Goal: Task Accomplishment & Management: Manage account settings

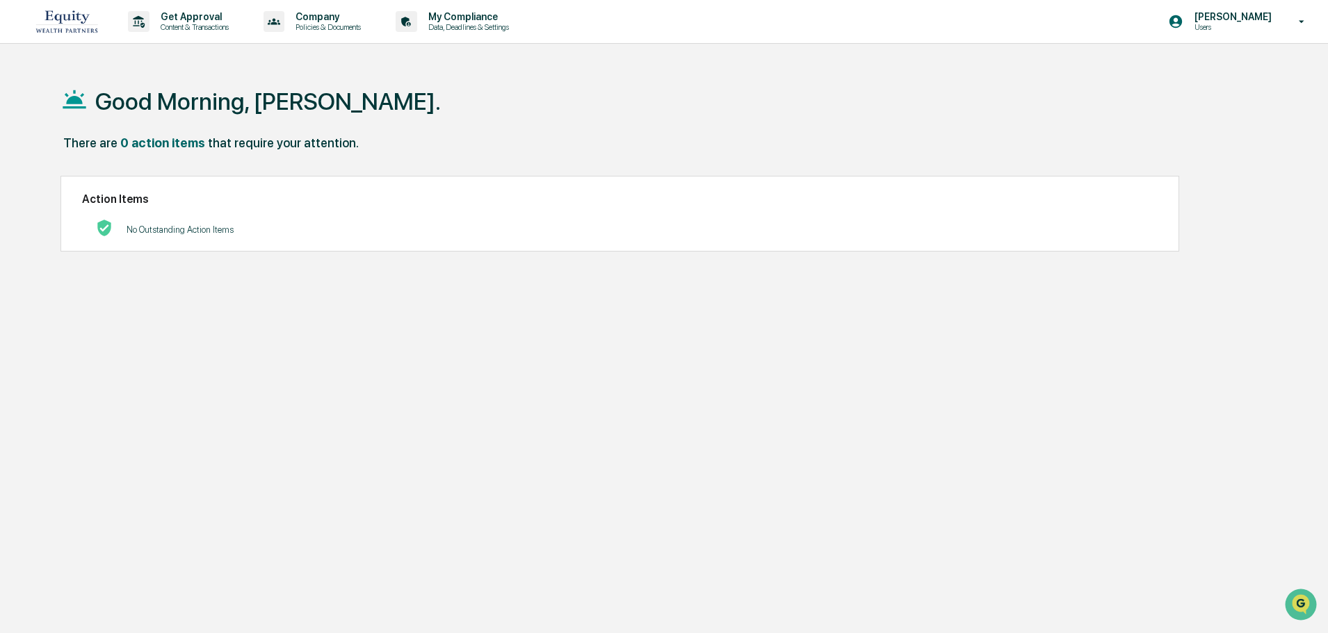
click at [1236, 29] on p "Users" at bounding box center [1230, 27] width 95 height 10
click at [1189, 72] on li "Switch to Admin view..." at bounding box center [1226, 71] width 195 height 26
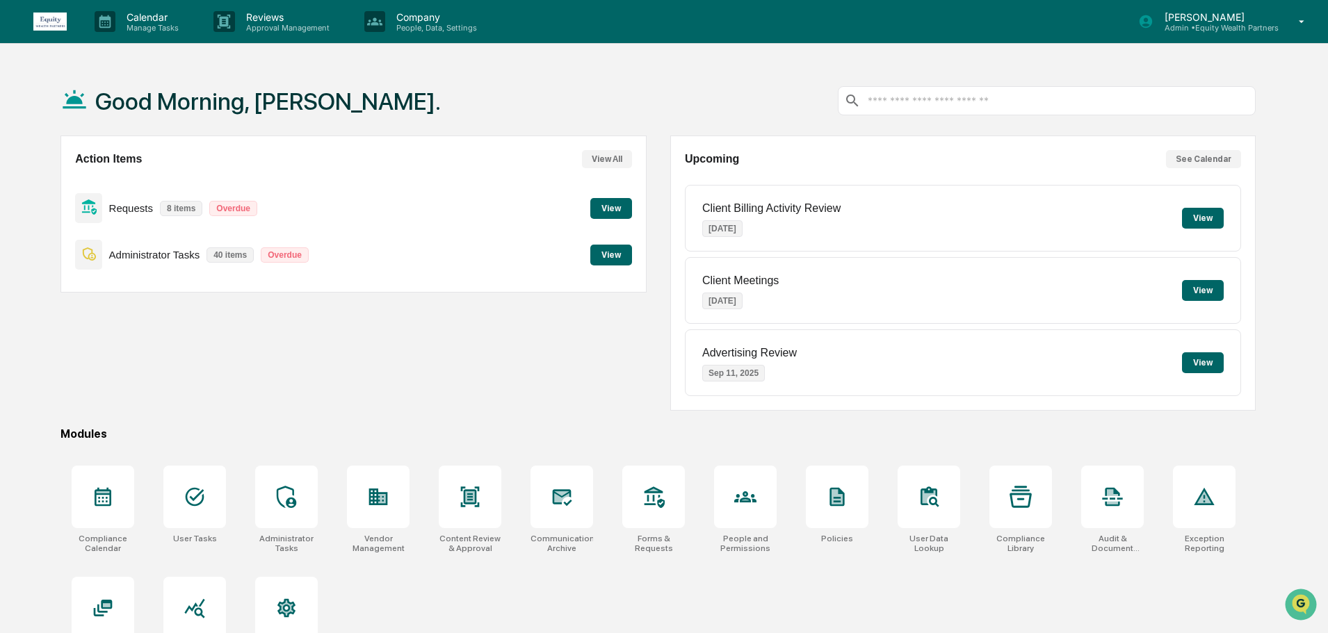
click at [610, 257] on button "View" at bounding box center [611, 255] width 42 height 21
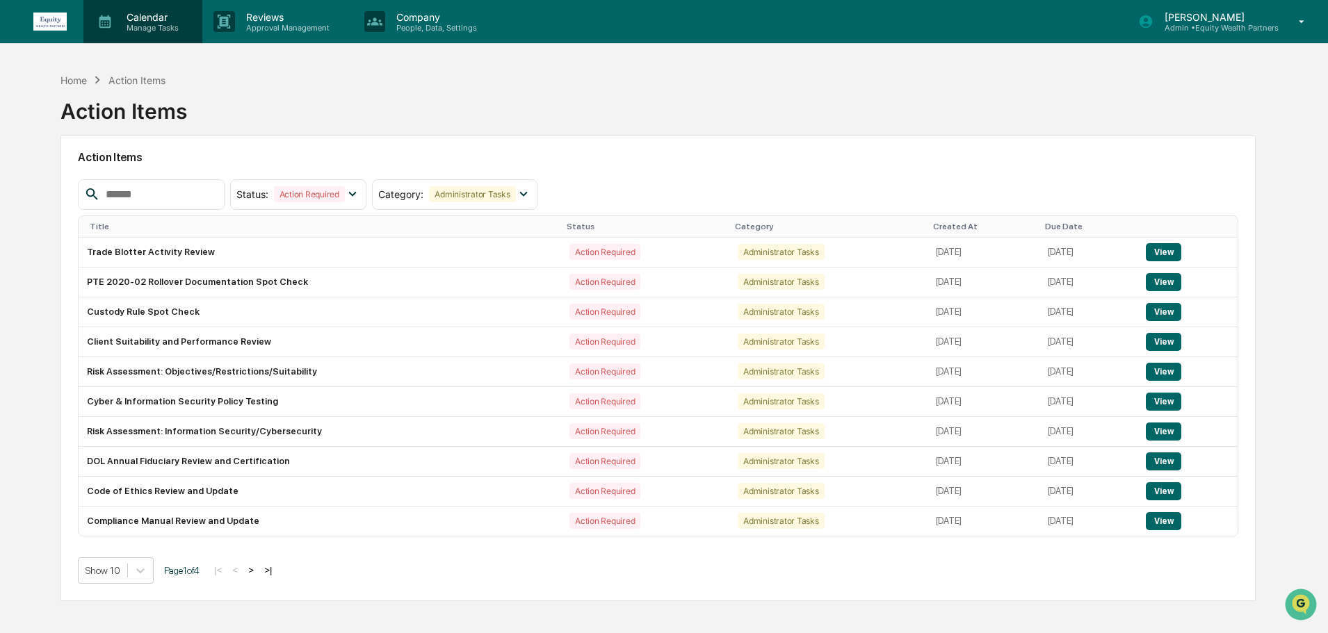
click at [162, 29] on p "Manage Tasks" at bounding box center [150, 28] width 70 height 10
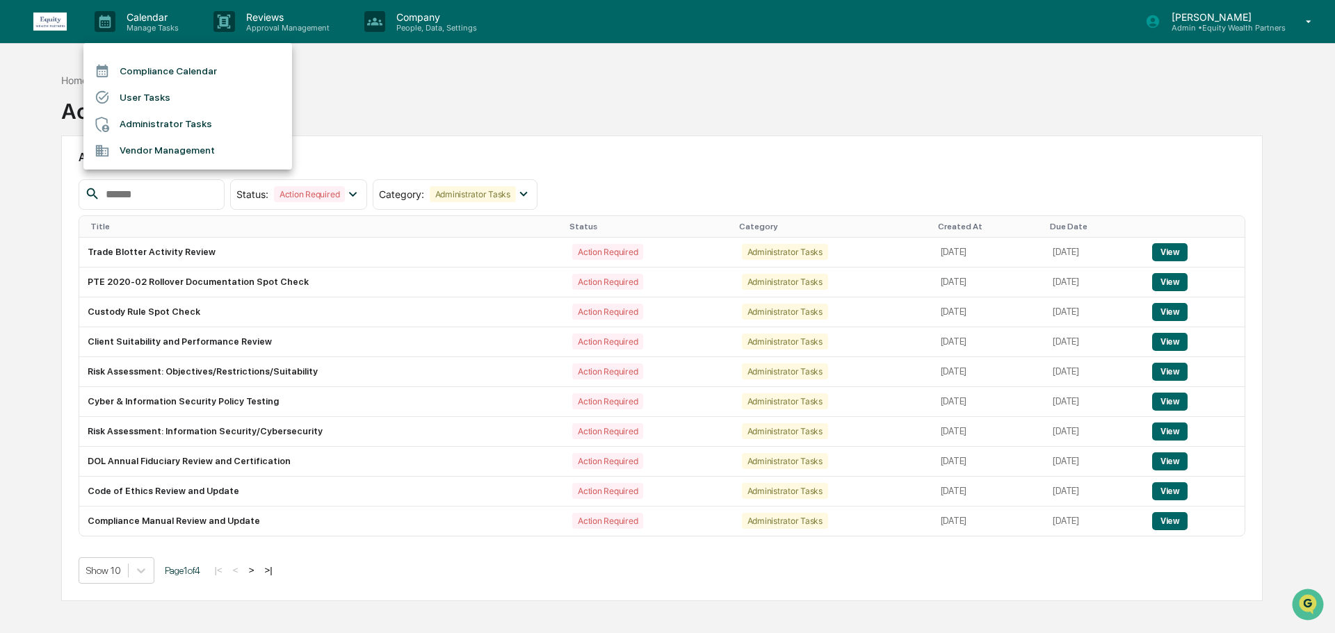
click at [291, 24] on div at bounding box center [667, 316] width 1335 height 633
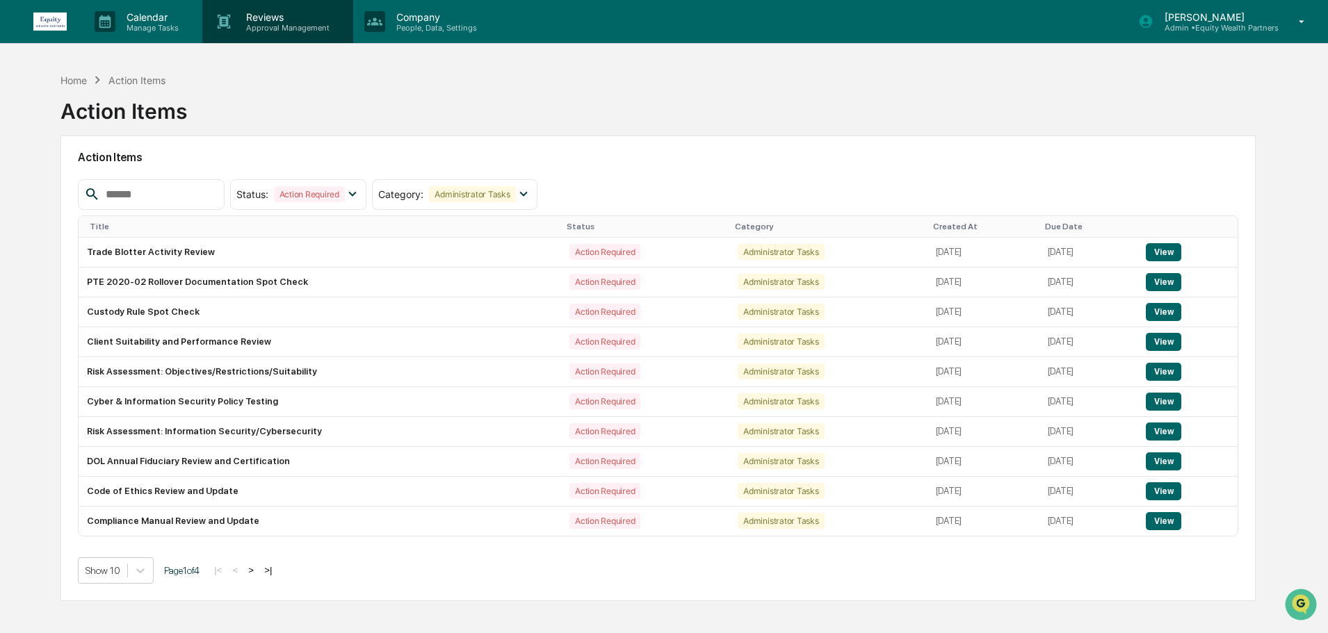
click at [277, 23] on p "Approval Management" at bounding box center [286, 28] width 102 height 10
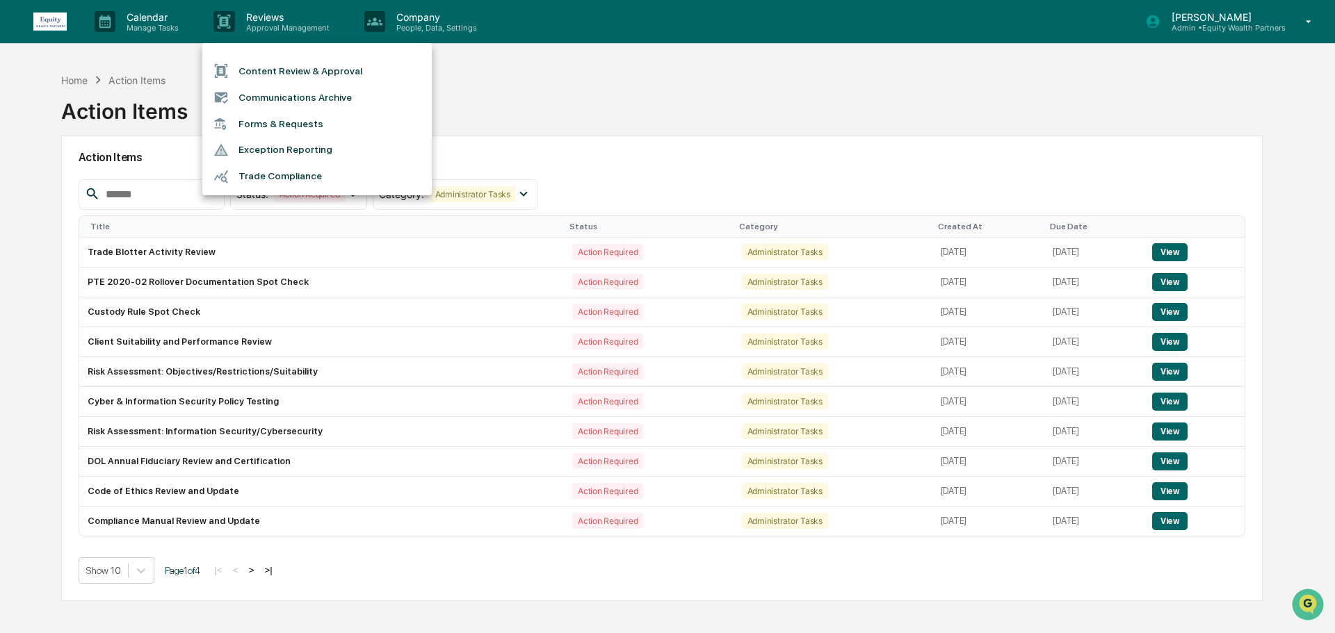
click at [277, 120] on li "Forms & Requests" at bounding box center [316, 124] width 229 height 26
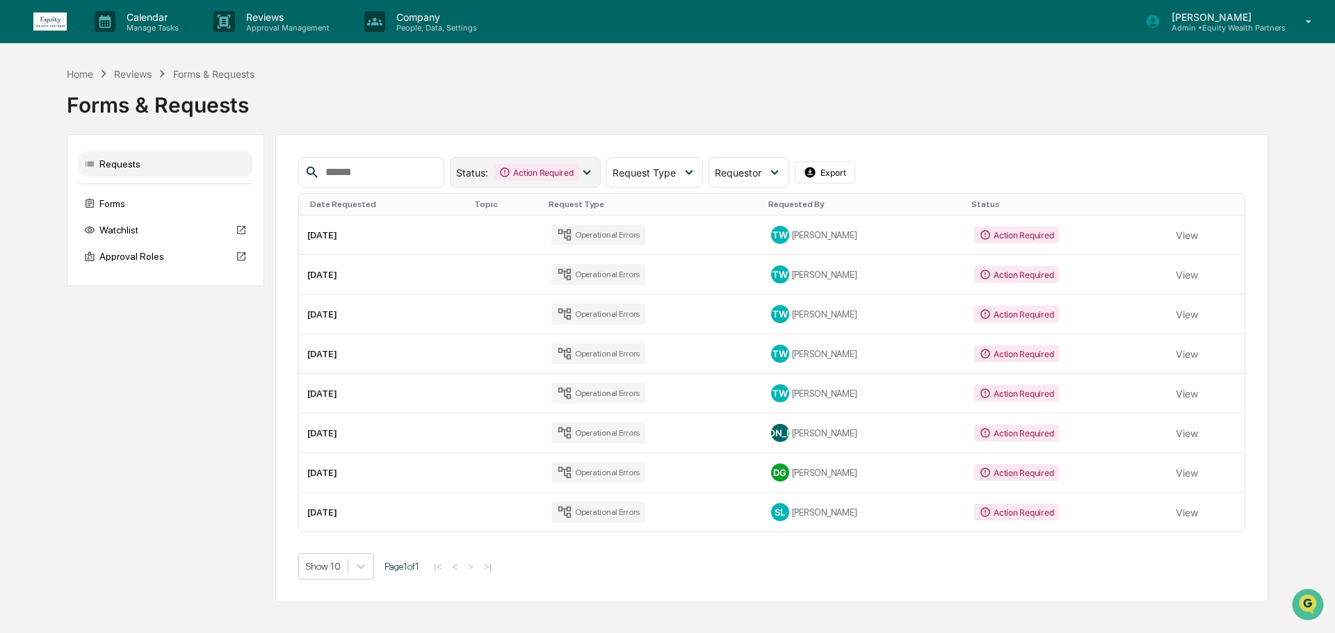
click at [579, 173] on div "Action Required" at bounding box center [536, 172] width 85 height 17
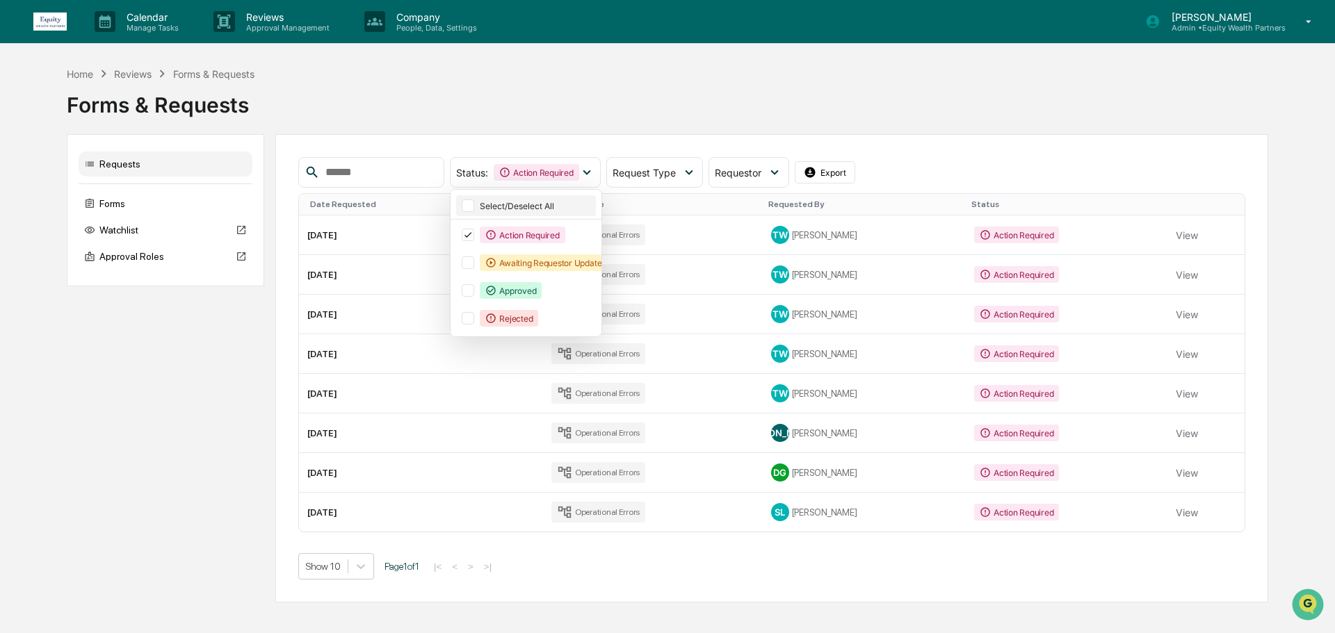
click at [474, 203] on div at bounding box center [468, 206] width 13 height 13
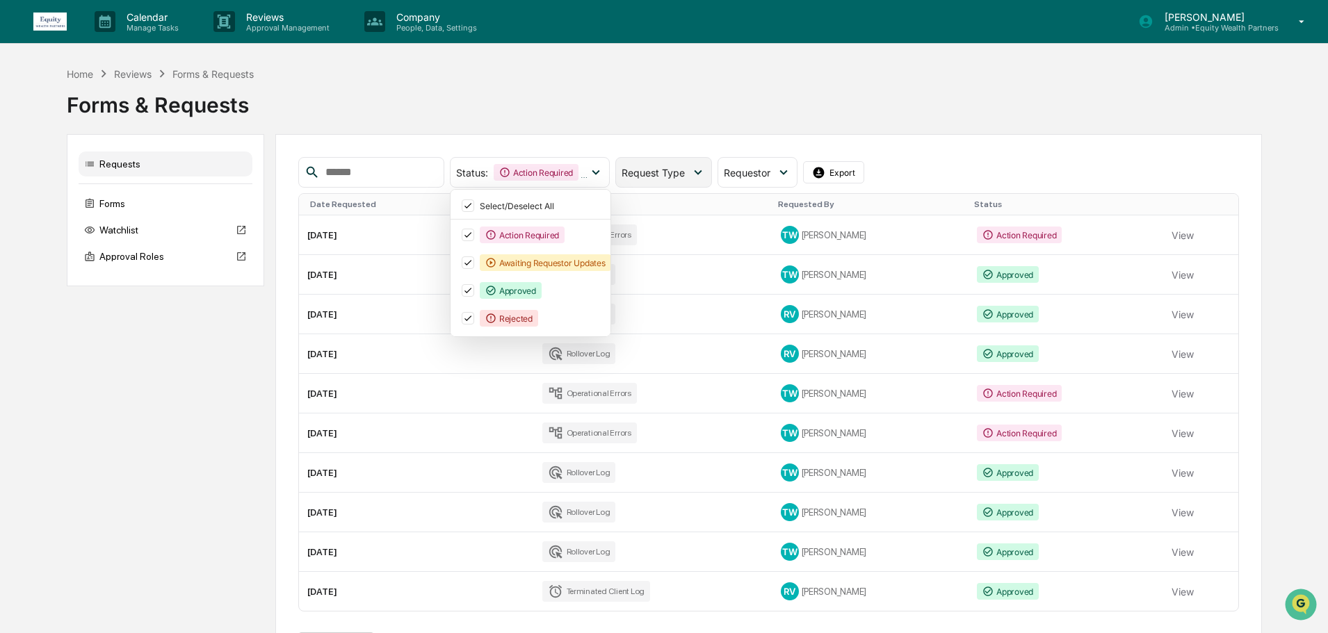
click at [690, 172] on div "Request Type" at bounding box center [656, 173] width 69 height 12
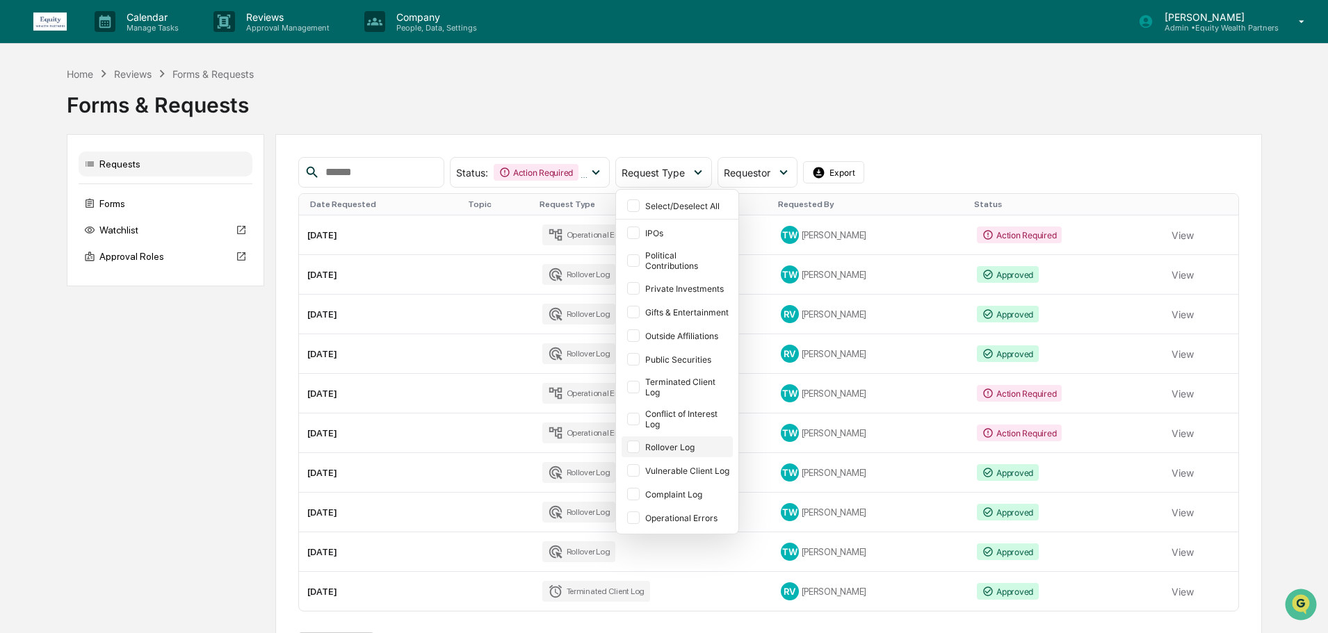
click at [640, 447] on div at bounding box center [633, 447] width 13 height 13
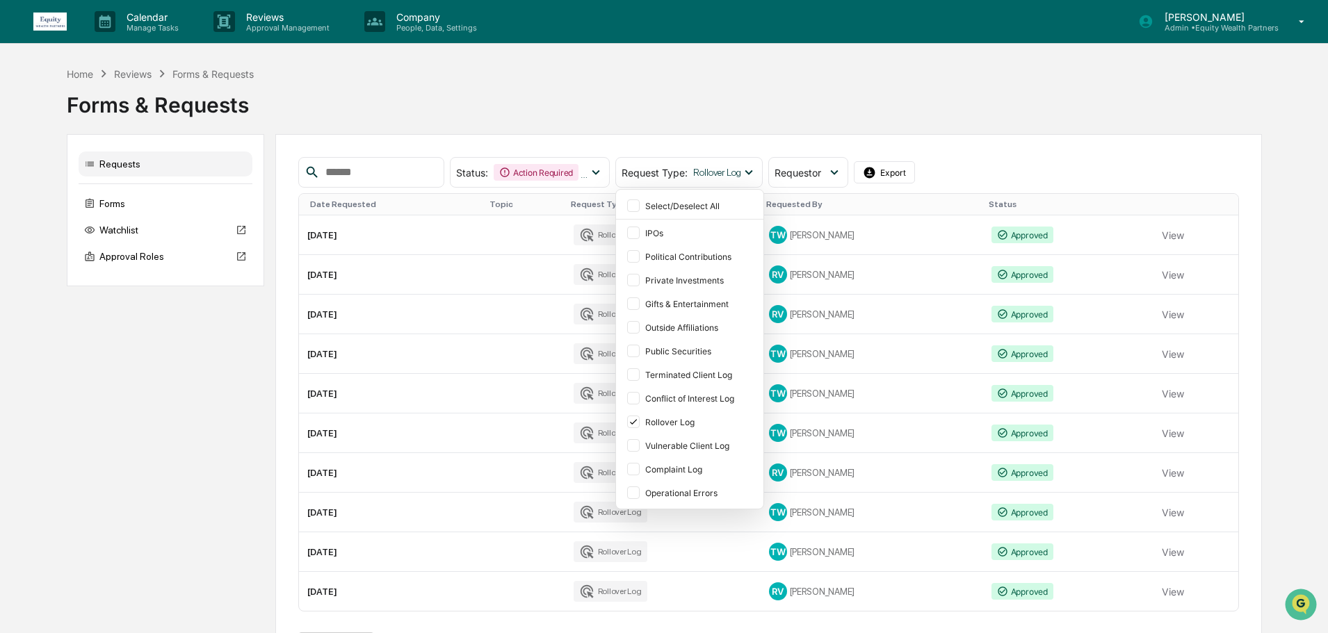
click at [916, 115] on div "Forms & Requests" at bounding box center [664, 99] width 1195 height 36
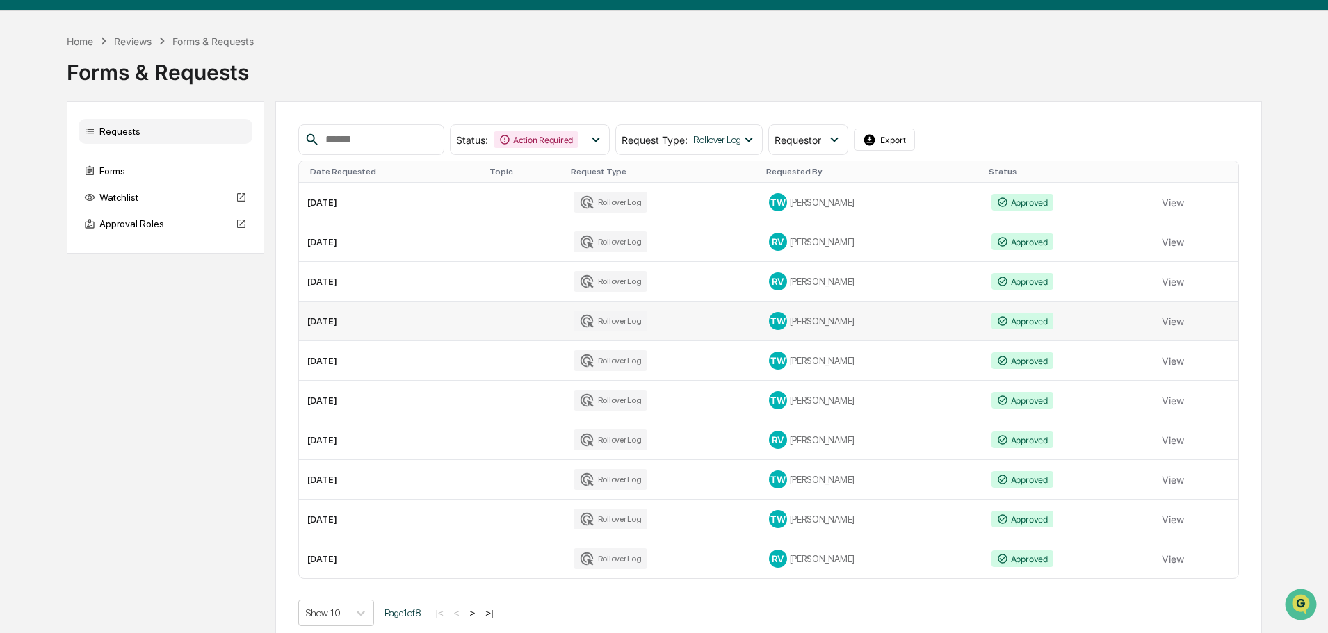
scroll to position [49, 0]
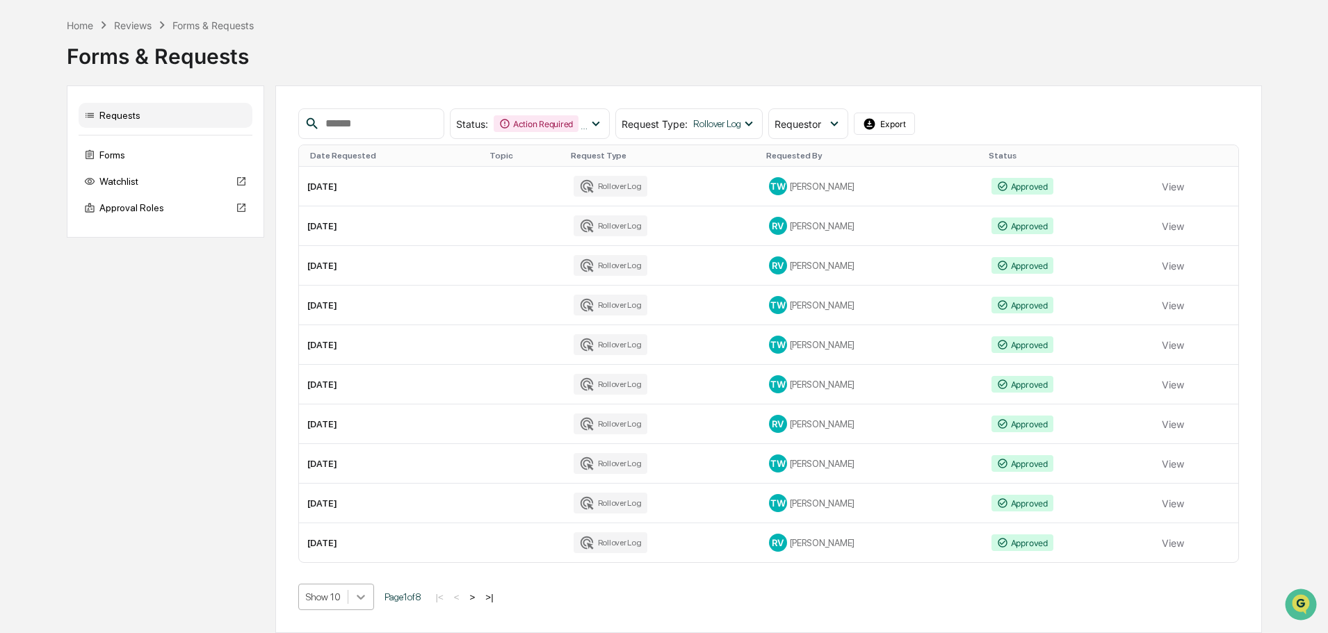
click at [362, 604] on body "Calendar Manage Tasks Reviews Approval Management Company People, Data, Setting…" at bounding box center [664, 292] width 1328 height 682
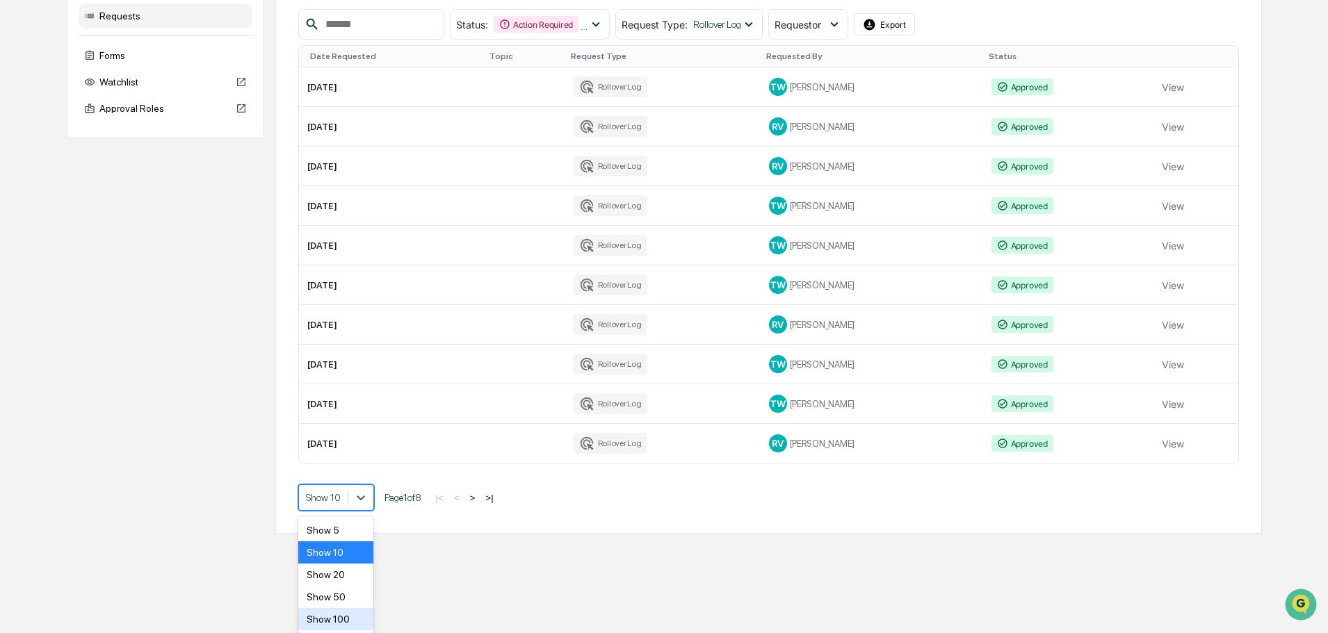
click at [343, 620] on div "Show 100" at bounding box center [336, 619] width 76 height 22
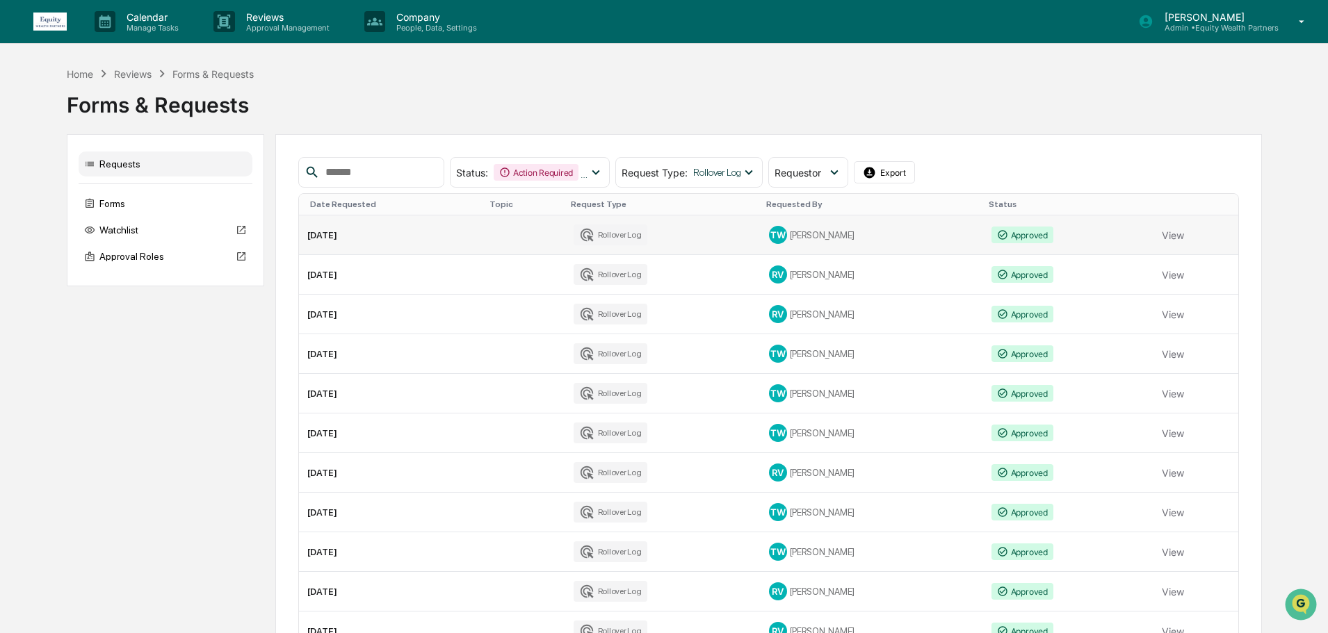
drag, startPoint x: 356, startPoint y: 228, endPoint x: 341, endPoint y: 235, distance: 16.8
drag, startPoint x: 341, startPoint y: 235, endPoint x: 1162, endPoint y: 235, distance: 821.2
drag, startPoint x: 1170, startPoint y: 236, endPoint x: 1259, endPoint y: 238, distance: 89.7
drag, startPoint x: 1166, startPoint y: 236, endPoint x: 1063, endPoint y: 229, distance: 103.1
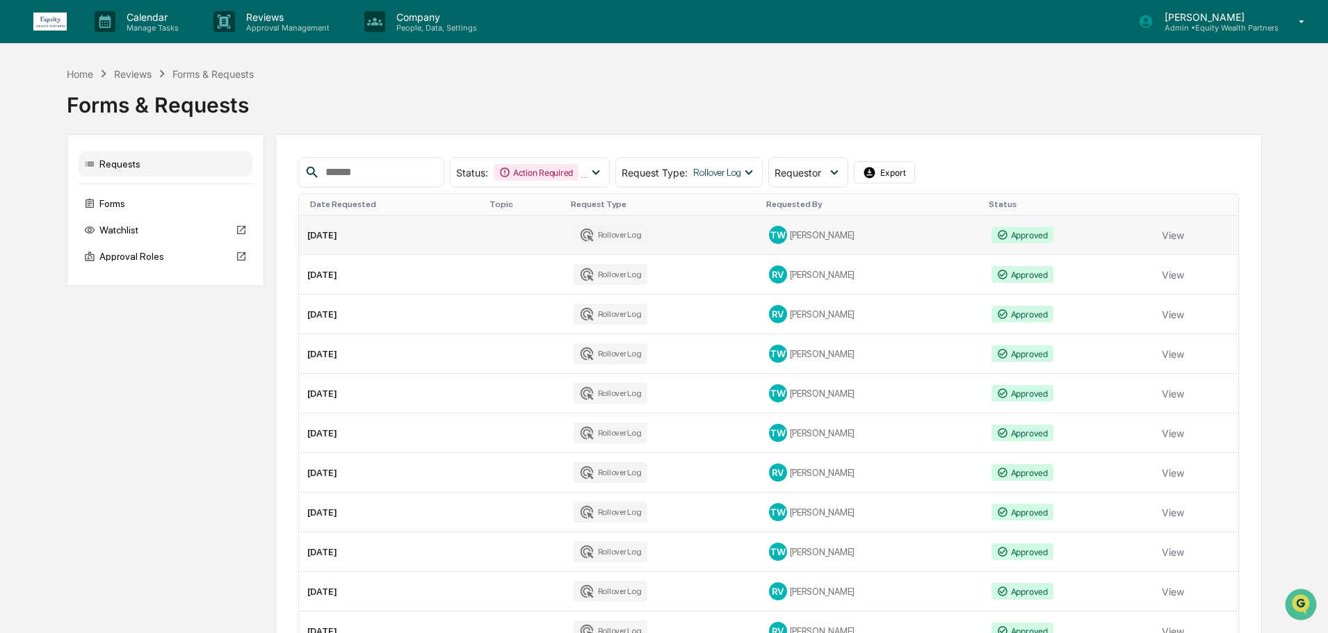
drag, startPoint x: 1063, startPoint y: 229, endPoint x: 1044, endPoint y: 234, distance: 19.2
drag, startPoint x: 1044, startPoint y: 234, endPoint x: 1300, endPoint y: 200, distance: 257.4
click at [1167, 237] on button "View" at bounding box center [1173, 235] width 22 height 28
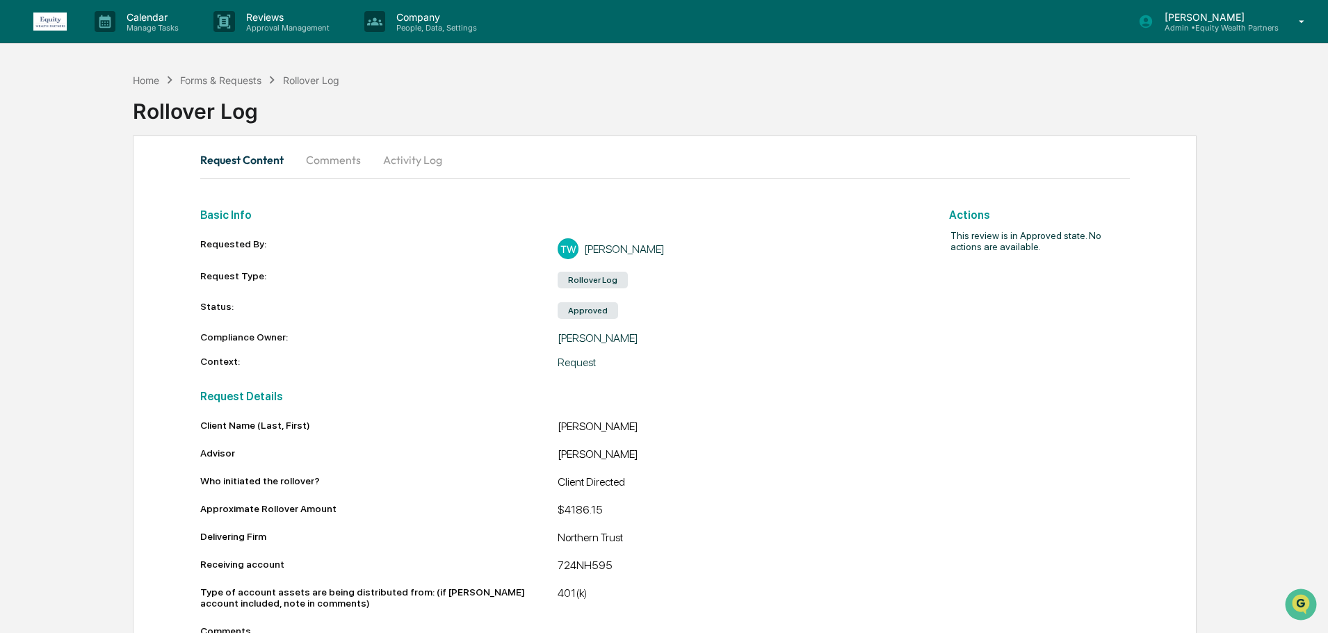
click at [318, 85] on div "Rollover Log" at bounding box center [311, 80] width 56 height 12
click at [250, 78] on div "Forms & Requests" at bounding box center [220, 80] width 81 height 12
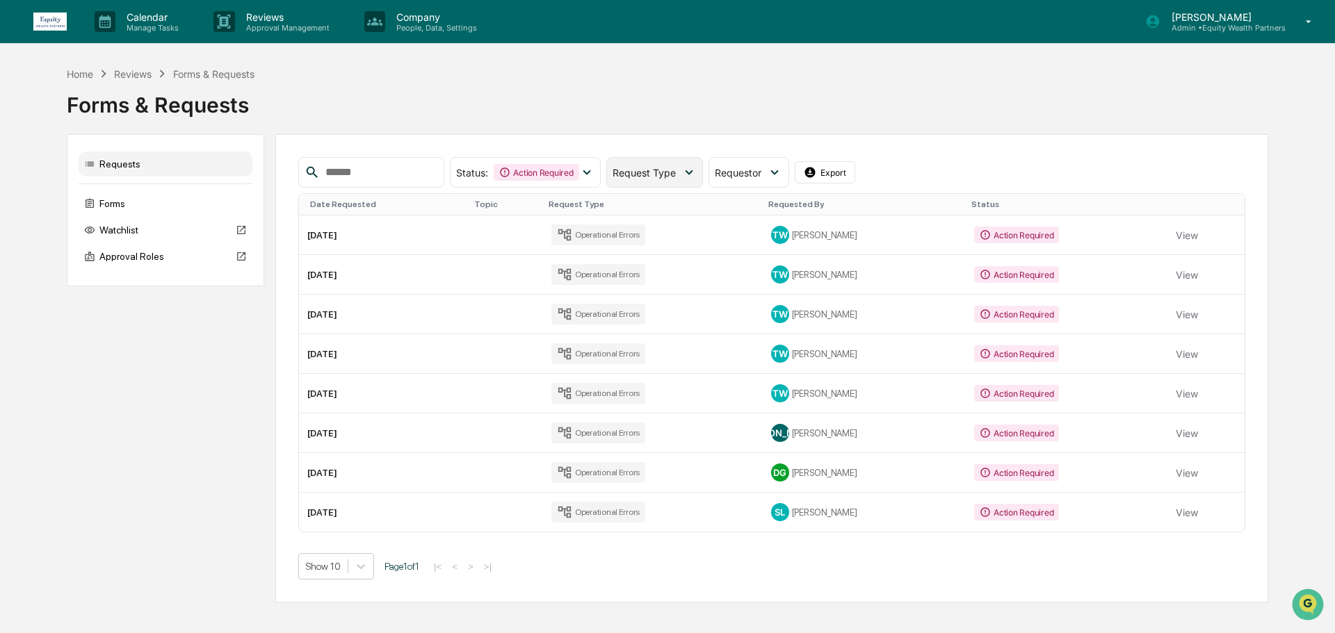
click at [676, 176] on span "Request Type" at bounding box center [644, 173] width 63 height 12
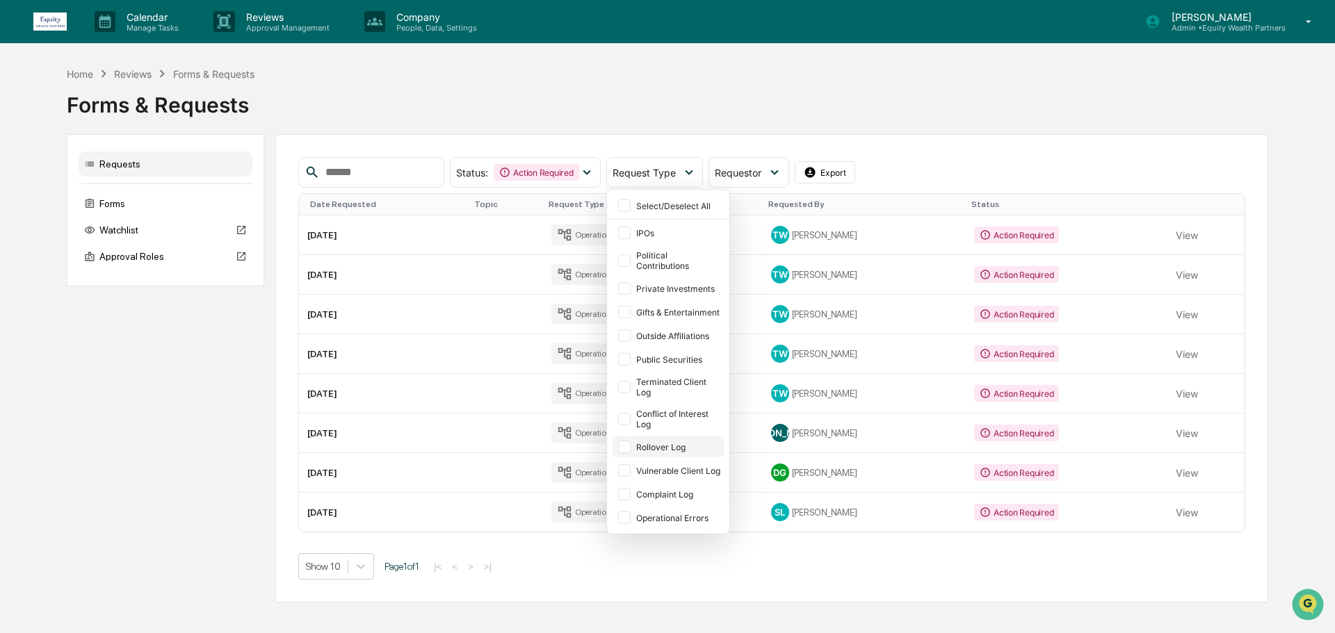
click at [631, 447] on div at bounding box center [624, 447] width 13 height 13
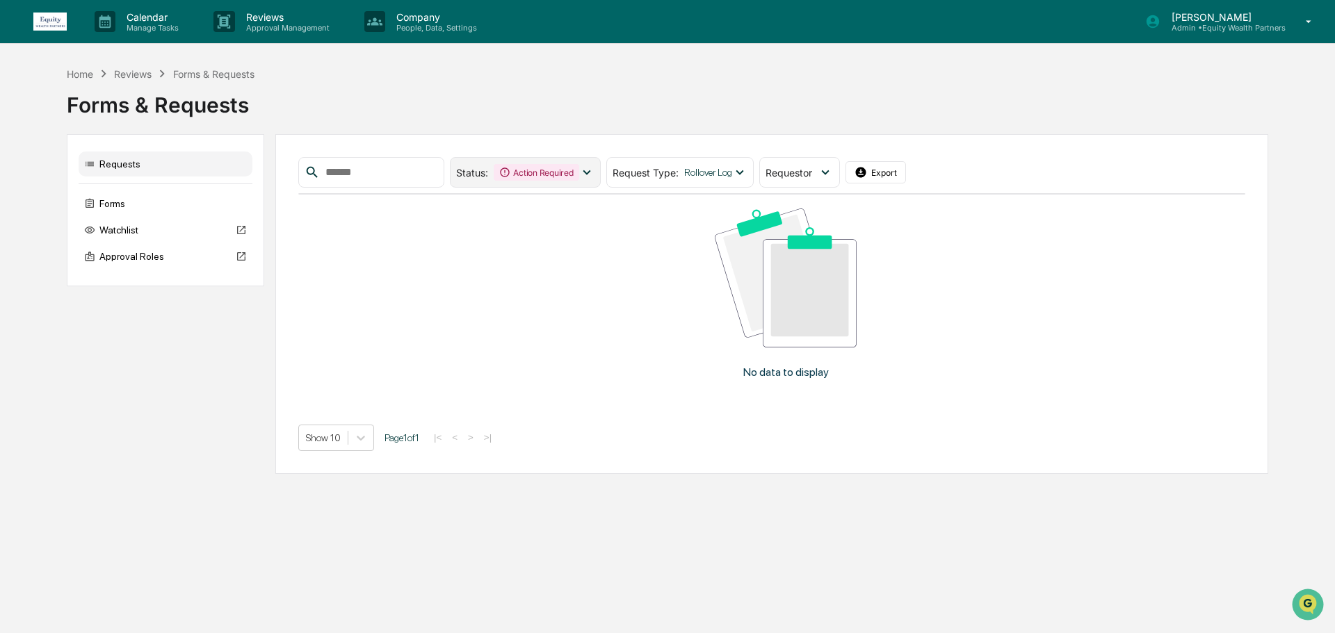
click at [579, 172] on div "Action Required" at bounding box center [536, 172] width 85 height 17
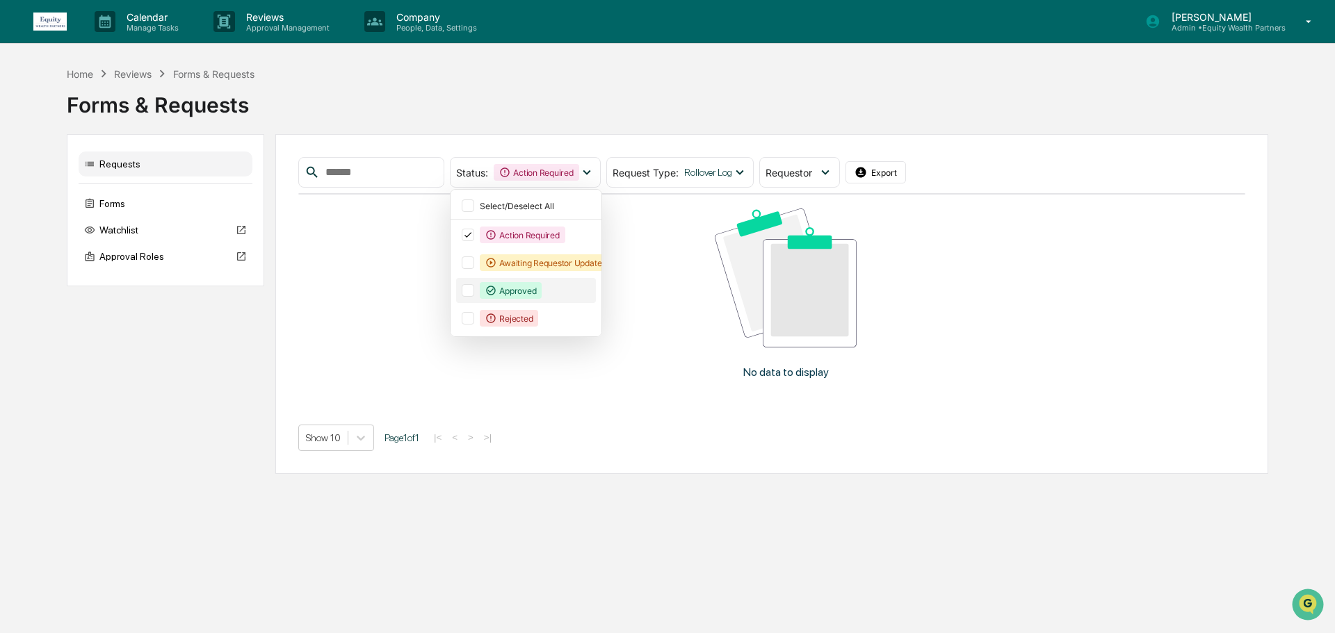
click at [474, 293] on div at bounding box center [468, 290] width 13 height 13
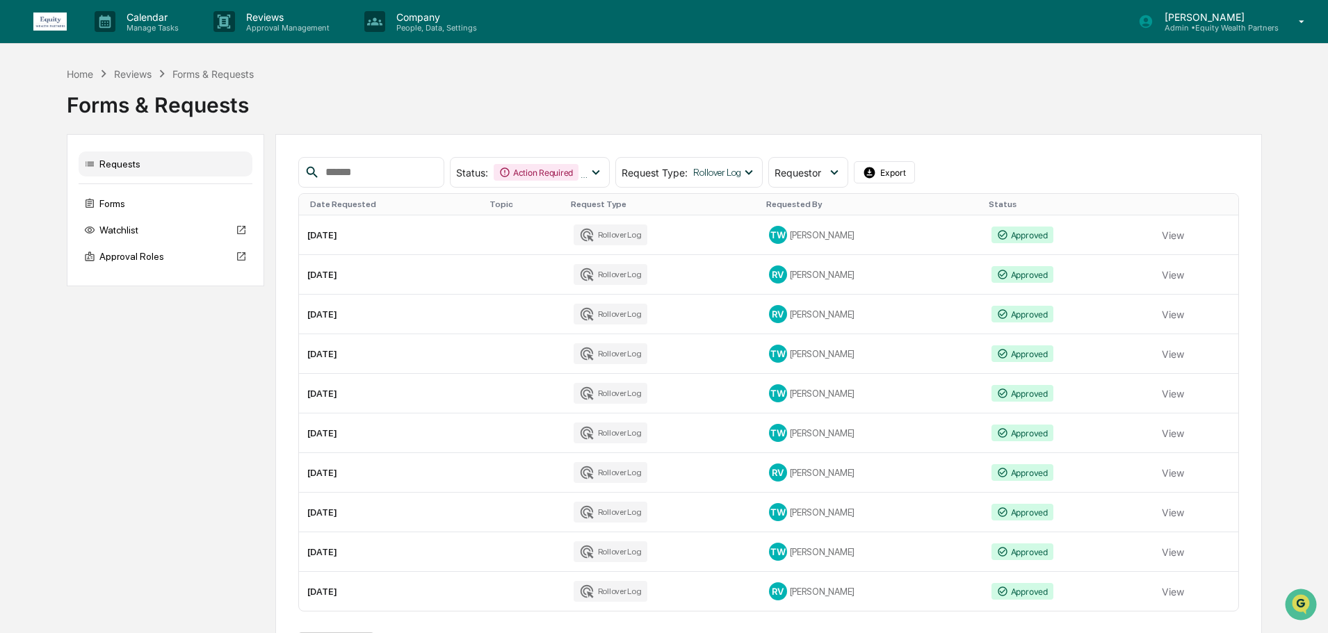
click at [1268, 403] on div "Home Reviews Forms & Requests Forms & Requests Requests Forms Watchlist Approva…" at bounding box center [664, 374] width 1328 height 616
click at [588, 172] on span "Action Required Approved" at bounding box center [541, 172] width 95 height 17
click at [915, 173] on button "Export" at bounding box center [884, 172] width 61 height 22
click at [121, 202] on div "Forms" at bounding box center [166, 203] width 174 height 25
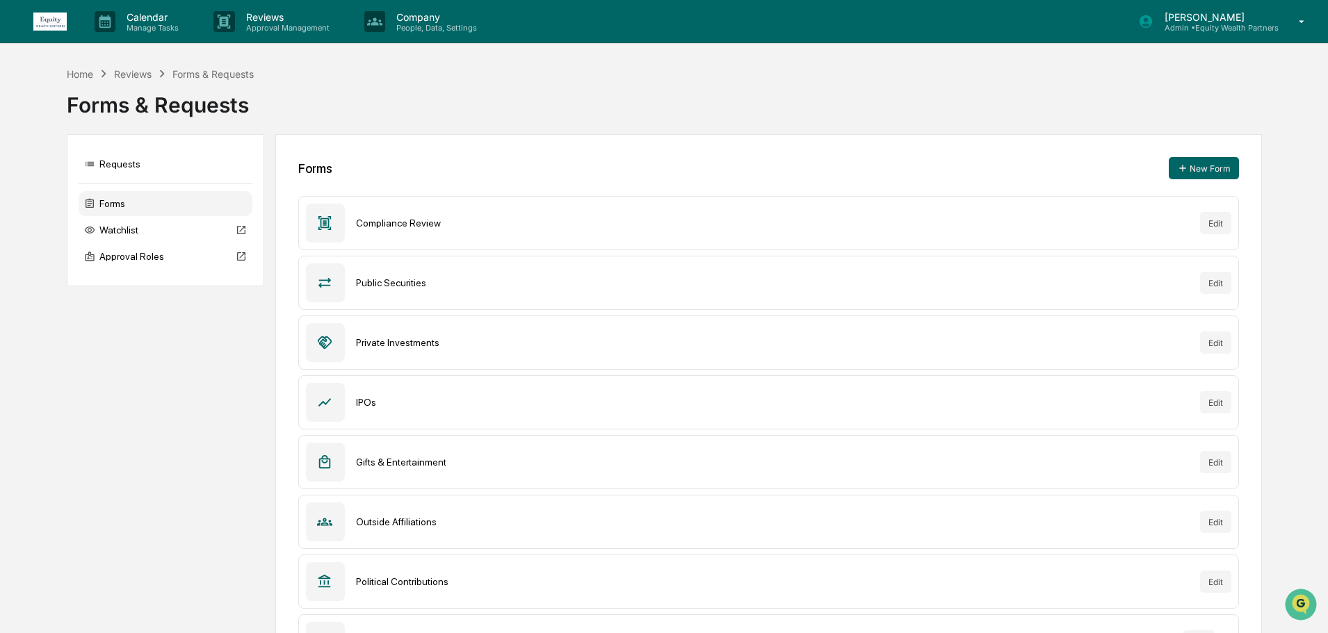
click at [205, 74] on div "Forms & Requests" at bounding box center [212, 74] width 81 height 12
click at [275, 31] on p "Approval Management" at bounding box center [286, 28] width 102 height 10
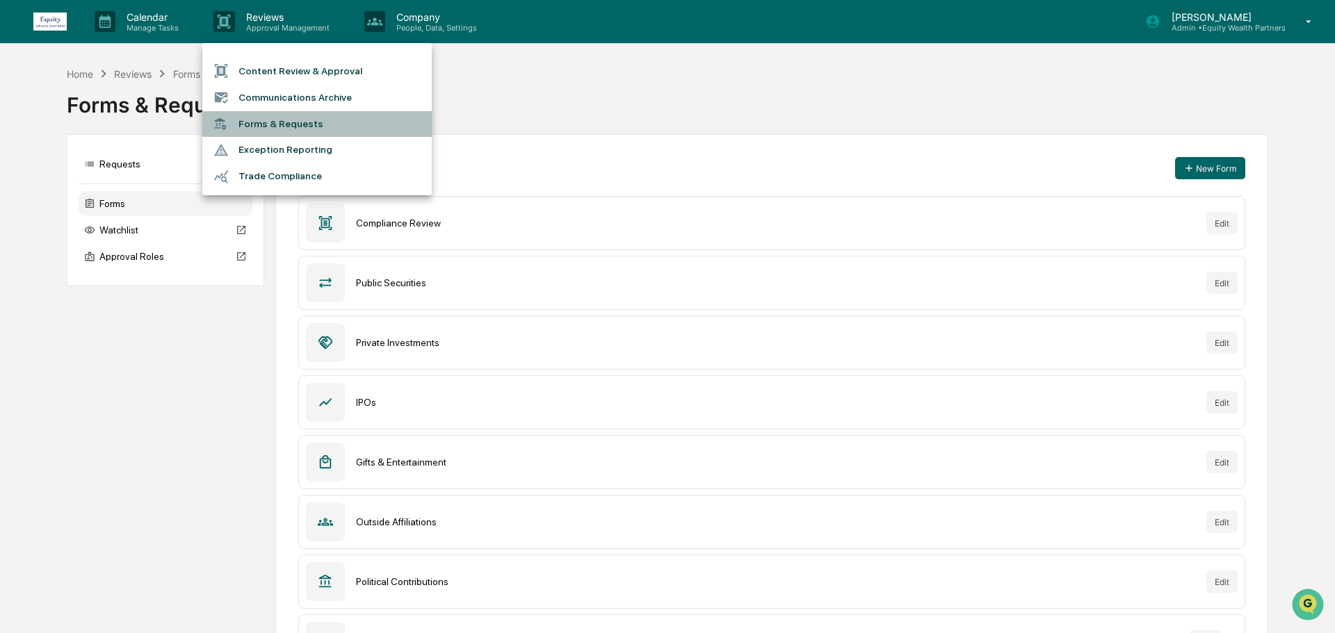
click at [275, 121] on li "Forms & Requests" at bounding box center [316, 124] width 229 height 26
